Goal: Information Seeking & Learning: Learn about a topic

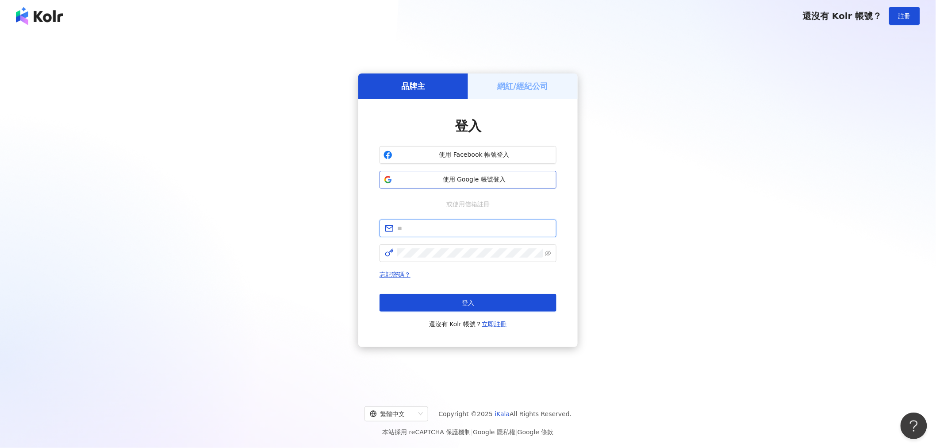
type input "**********"
click at [488, 181] on span "使用 Google 帳號登入" at bounding box center [474, 179] width 157 height 9
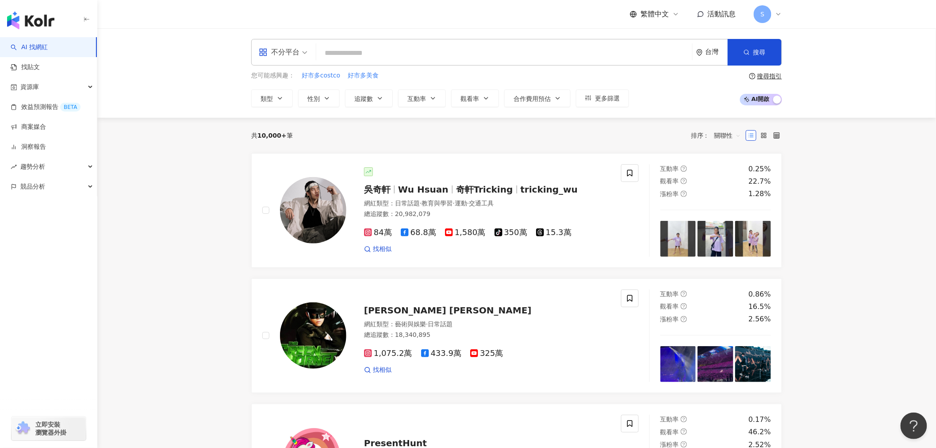
click at [48, 49] on link "AI 找網紅" at bounding box center [29, 47] width 37 height 9
click at [45, 46] on link "AI 找網紅" at bounding box center [29, 47] width 37 height 9
click at [46, 48] on link "AI 找網紅" at bounding box center [29, 47] width 37 height 9
click at [38, 65] on link "找貼文" at bounding box center [25, 67] width 29 height 9
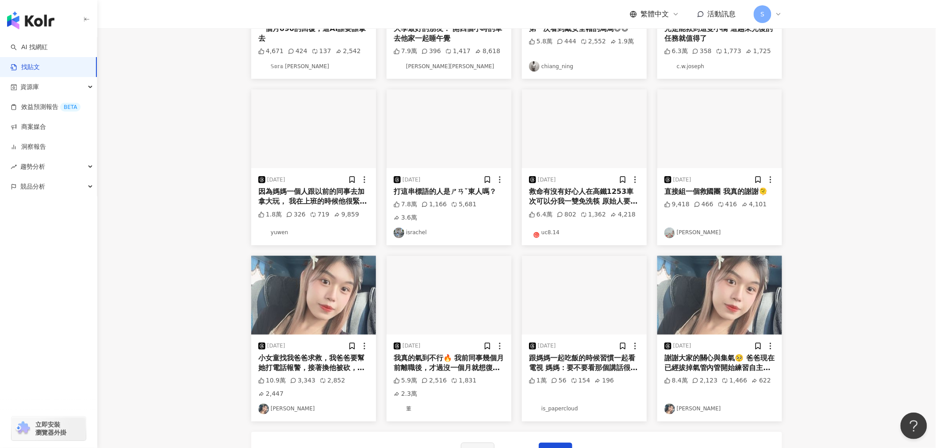
scroll to position [351, 0]
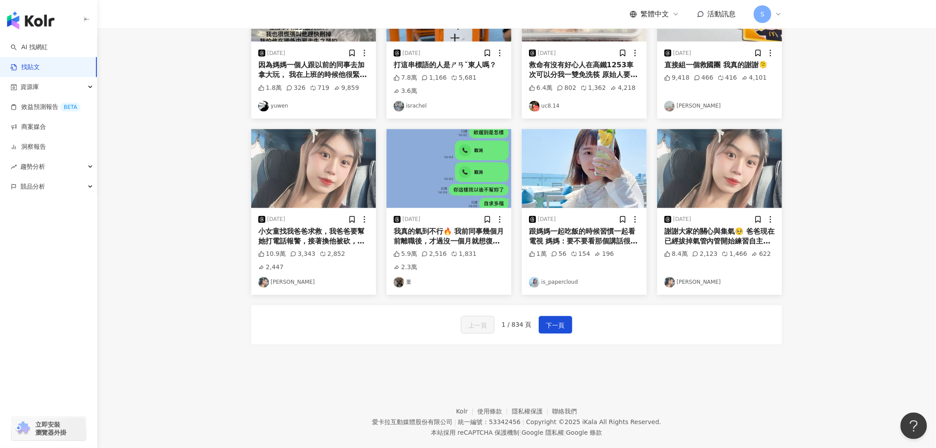
drag, startPoint x: 781, startPoint y: 11, endPoint x: 776, endPoint y: 11, distance: 5.8
click at [782, 11] on icon at bounding box center [778, 14] width 7 height 7
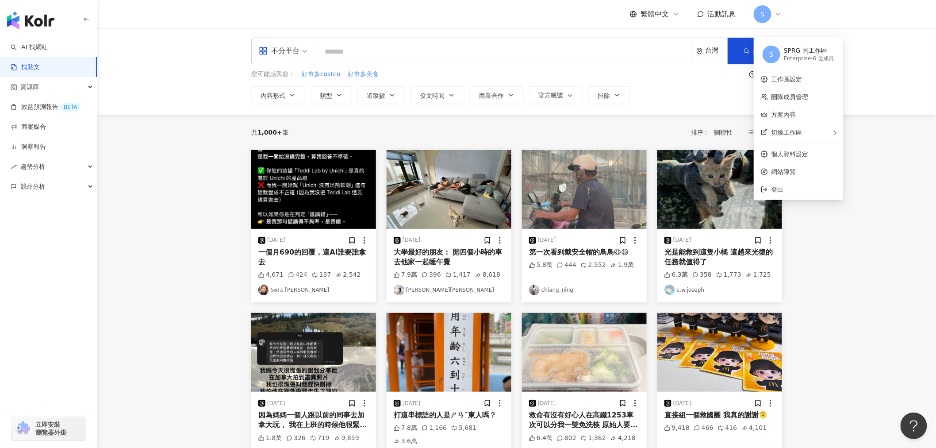
scroll to position [0, 0]
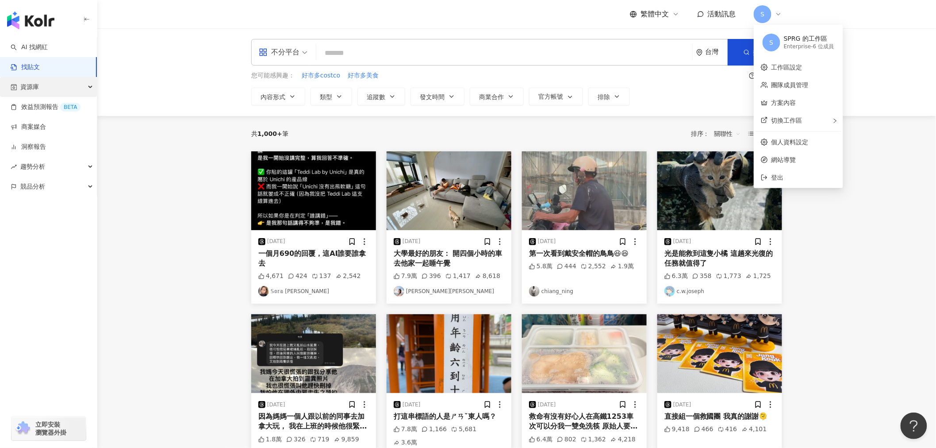
click at [86, 85] on div "資源庫" at bounding box center [48, 87] width 97 height 20
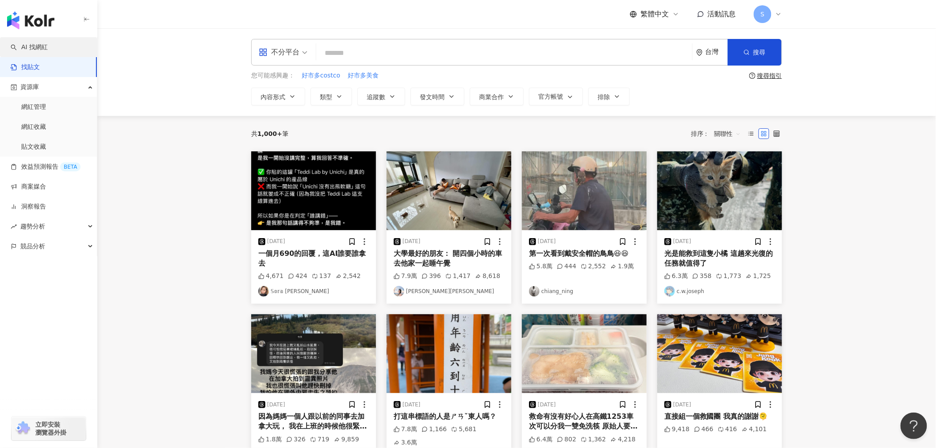
click at [48, 43] on link "AI 找網紅" at bounding box center [29, 47] width 37 height 9
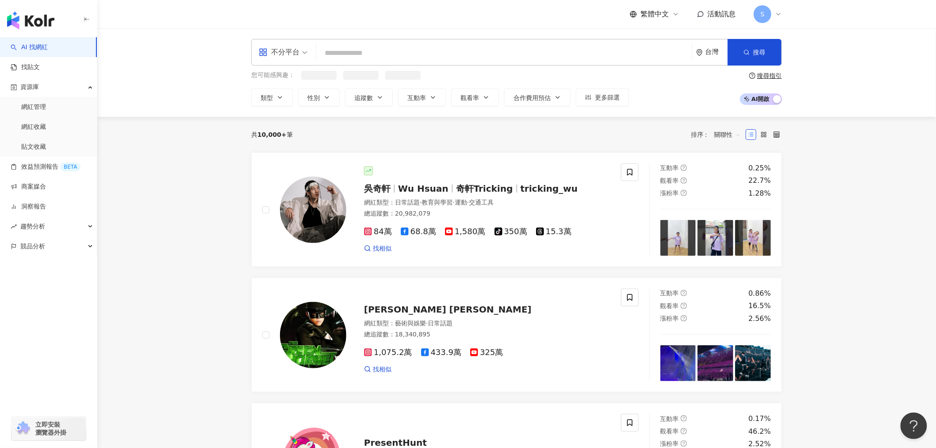
click at [679, 15] on icon at bounding box center [676, 14] width 7 height 7
click at [674, 13] on icon at bounding box center [676, 14] width 4 height 2
click at [728, 16] on span "活動訊息" at bounding box center [722, 14] width 28 height 8
click at [81, 227] on div "趨勢分析" at bounding box center [48, 226] width 97 height 20
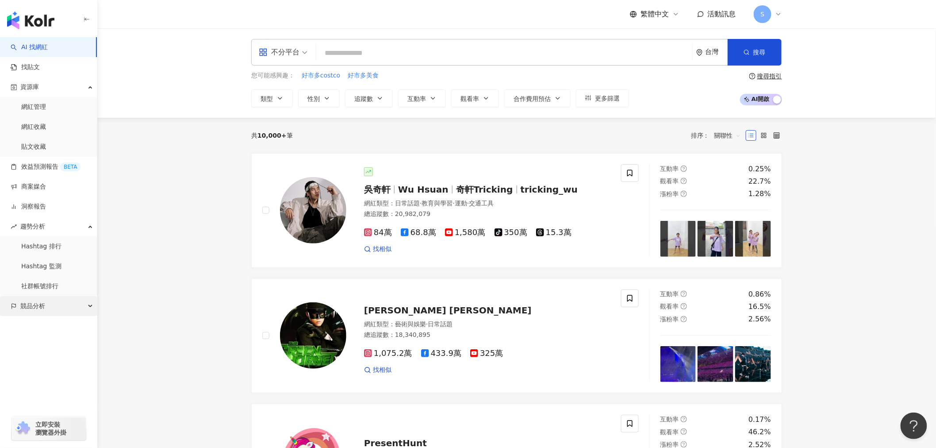
click at [77, 308] on div "競品分析" at bounding box center [48, 306] width 97 height 20
click at [32, 23] on img "button" at bounding box center [30, 21] width 47 height 18
click at [781, 18] on div "S" at bounding box center [768, 14] width 28 height 18
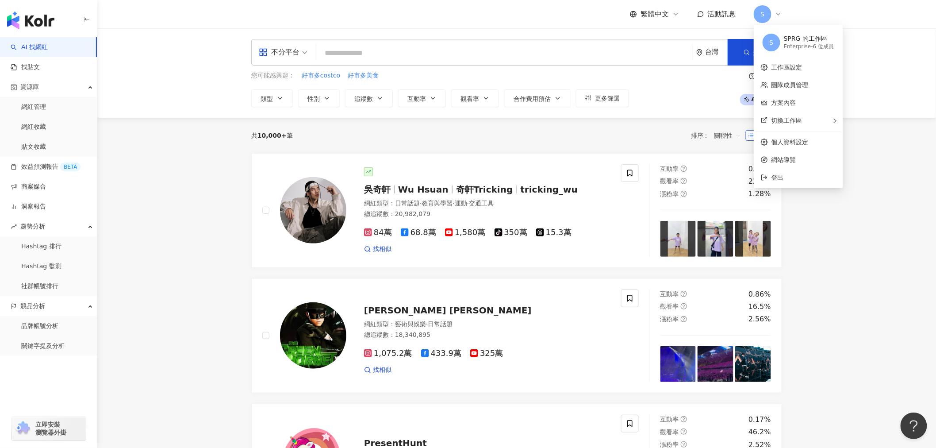
click at [25, 46] on link "AI 找網紅" at bounding box center [29, 47] width 37 height 9
